Goal: Information Seeking & Learning: Learn about a topic

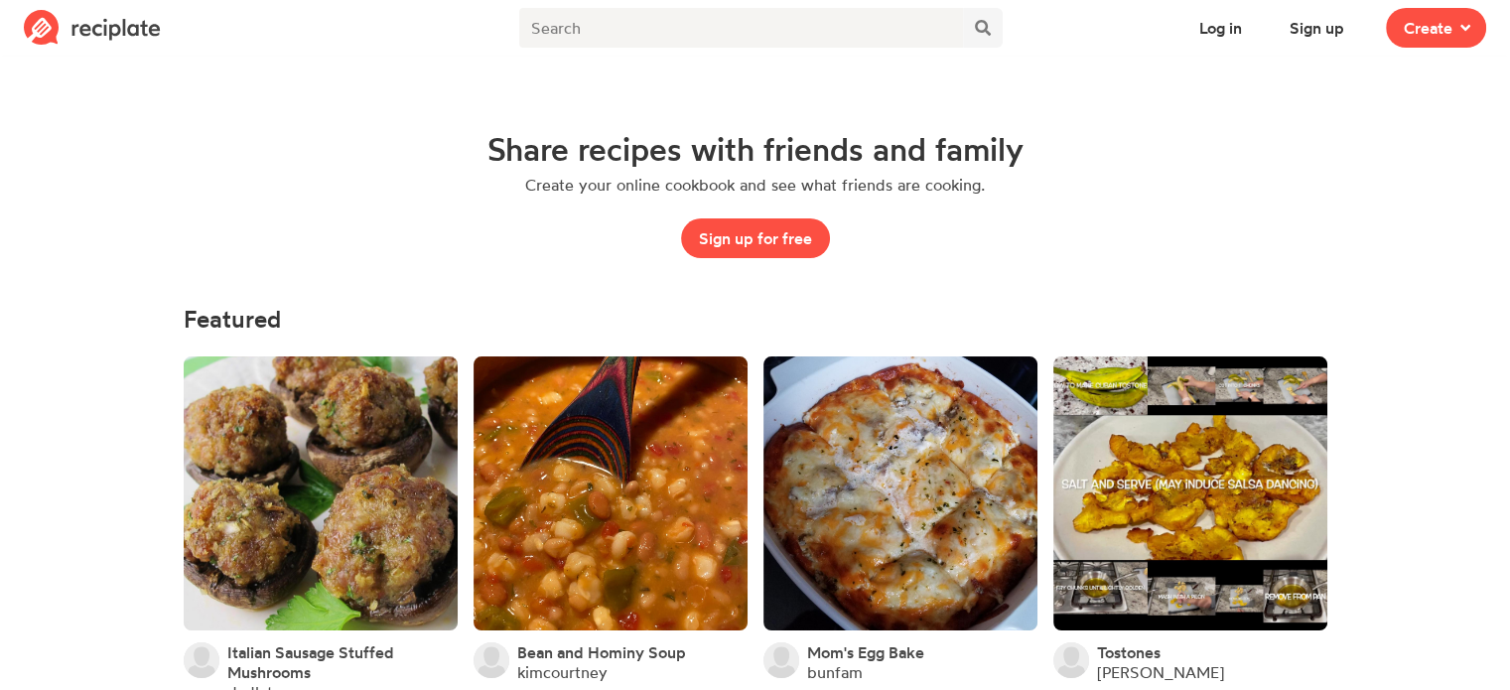
click at [93, 32] on img at bounding box center [92, 28] width 137 height 36
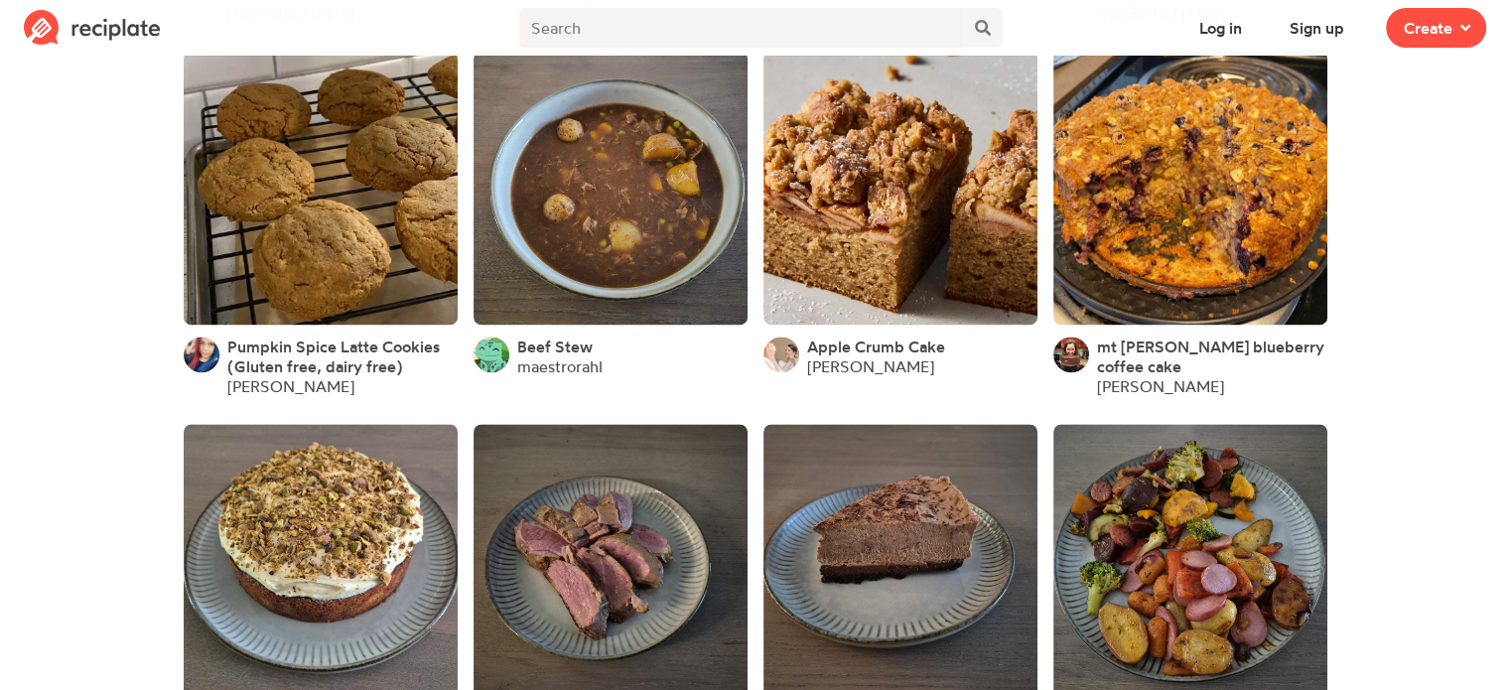
scroll to position [2591, 0]
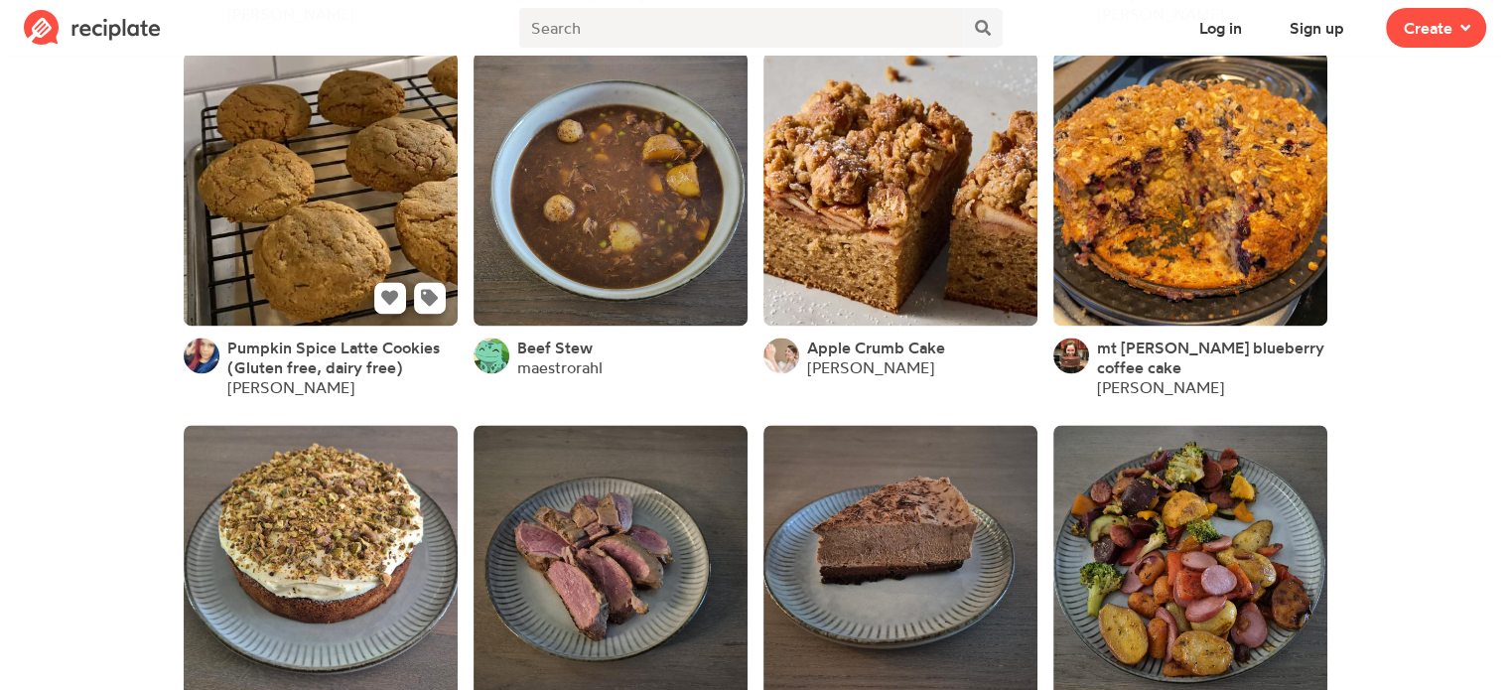
click at [287, 240] on link at bounding box center [321, 189] width 274 height 274
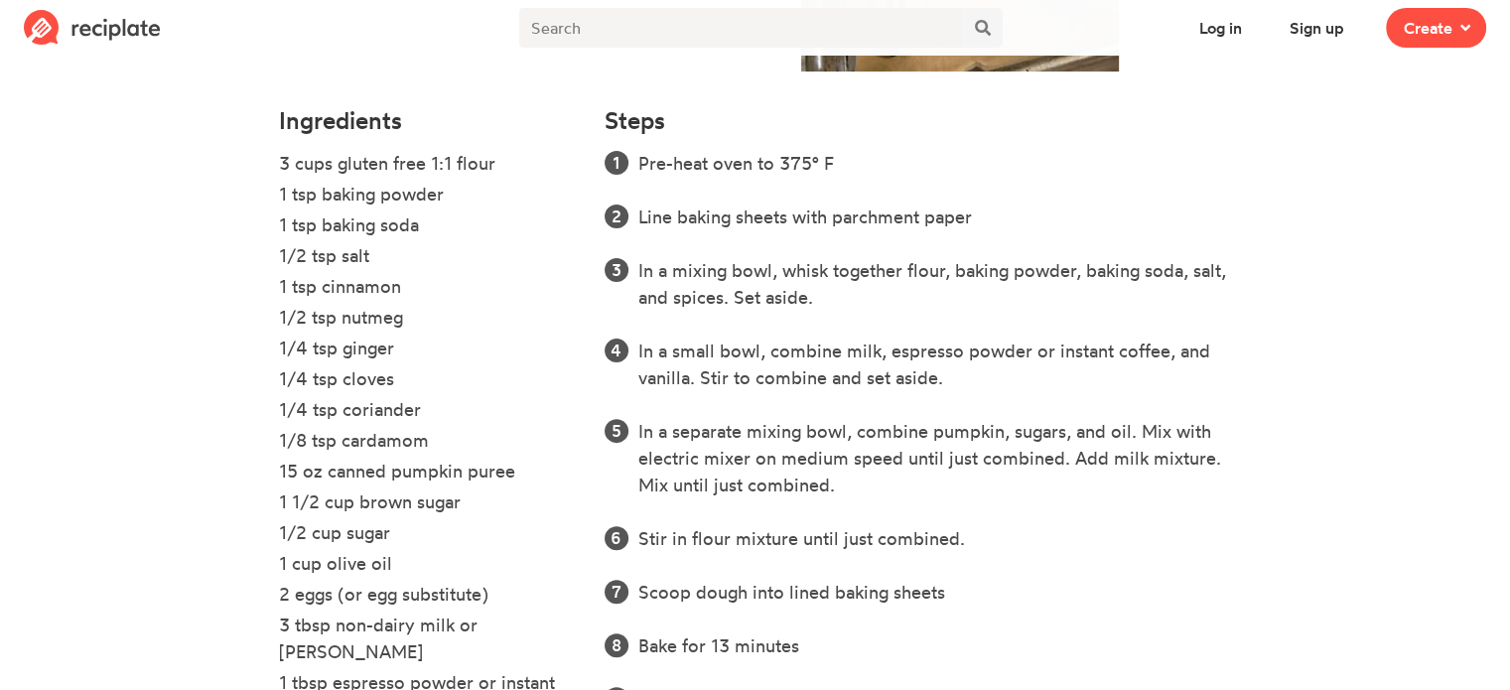
scroll to position [536, 0]
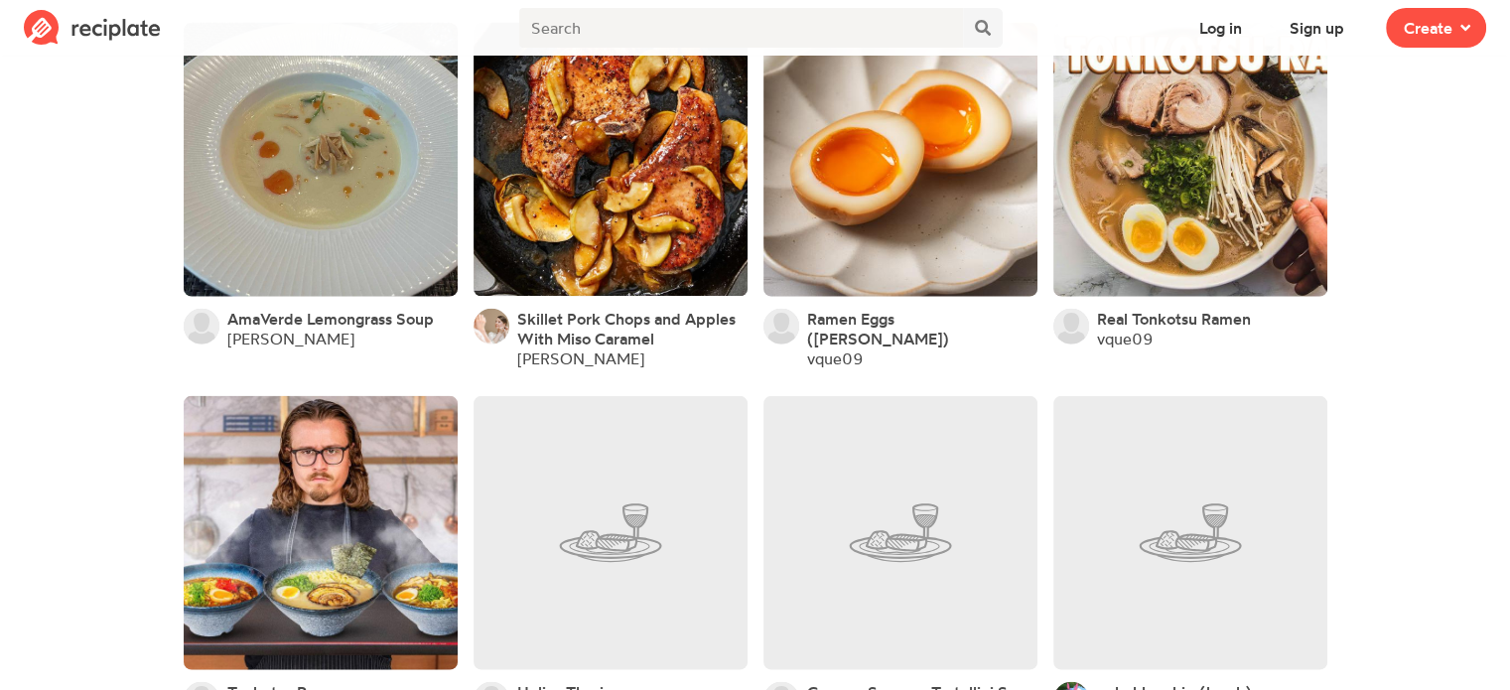
scroll to position [4453, 0]
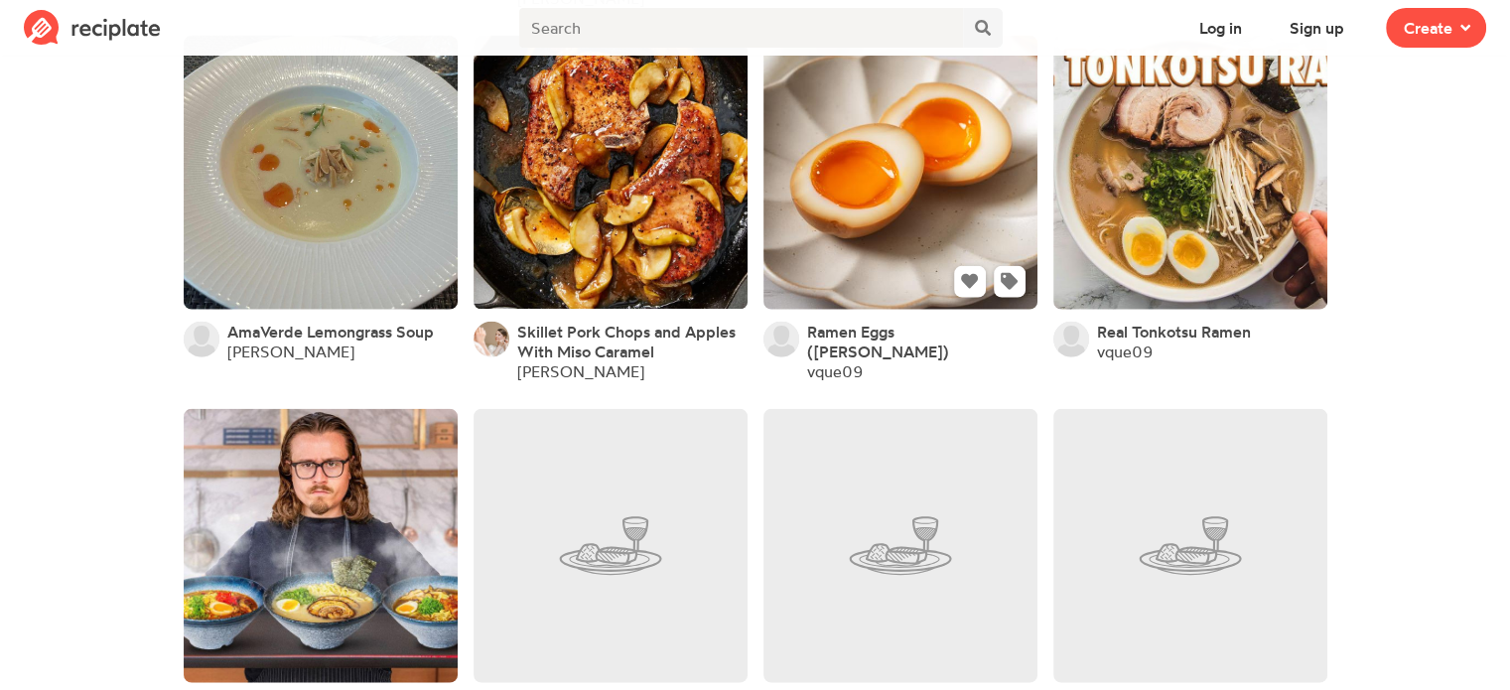
click at [913, 189] on link at bounding box center [900, 173] width 274 height 274
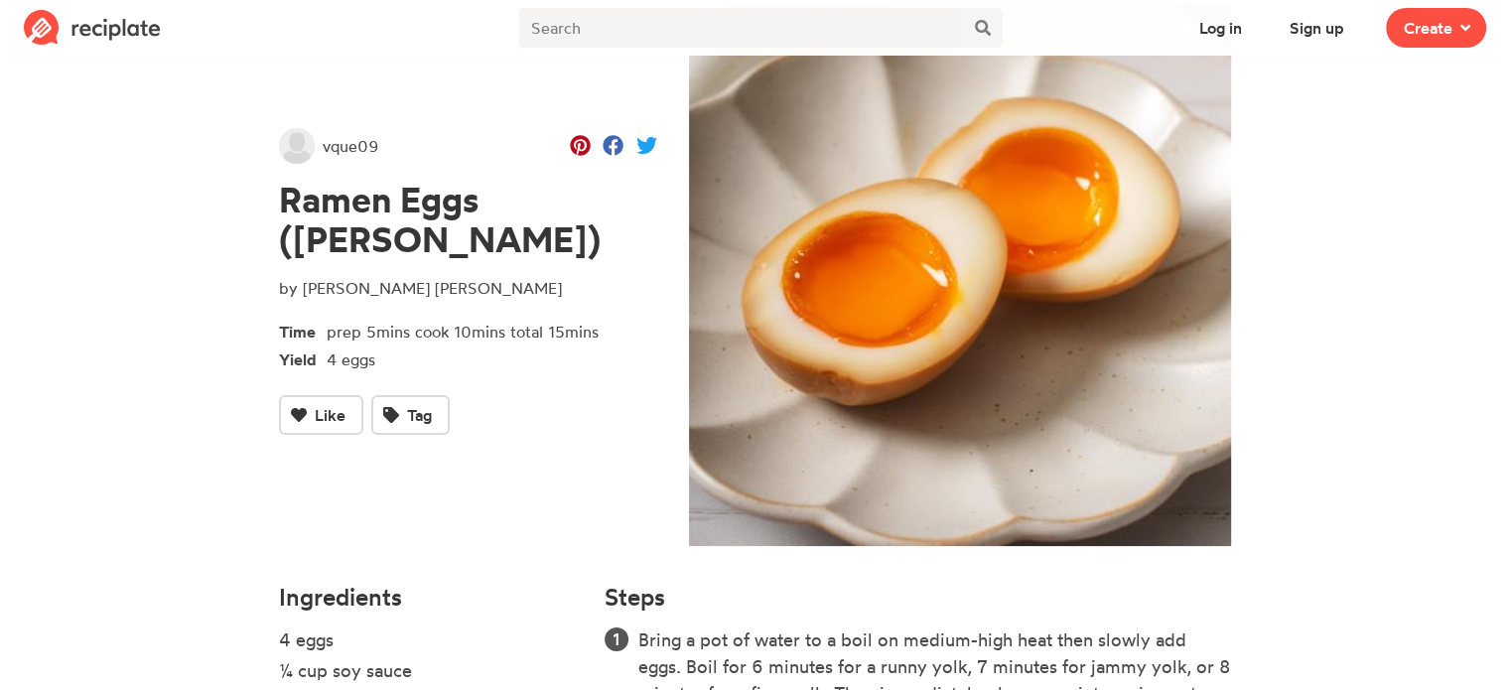
scroll to position [63, 0]
